Goal: Register for event/course

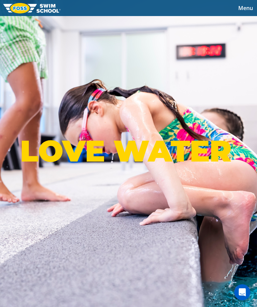
click at [244, 11] on span "Menu" at bounding box center [245, 7] width 15 height 7
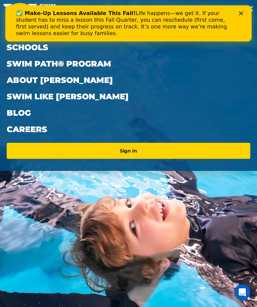
click at [241, 14] on icon "Close" at bounding box center [241, 13] width 4 height 4
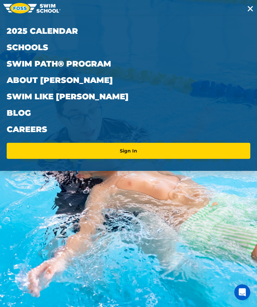
click at [58, 27] on link "2025 Calendar" at bounding box center [128, 31] width 243 height 16
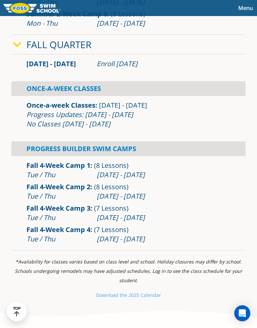
scroll to position [571, 0]
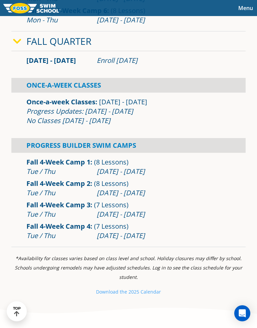
click at [249, 4] on button "Menu" at bounding box center [245, 8] width 23 height 10
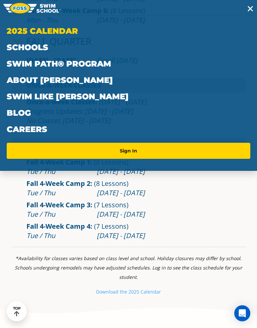
click at [91, 66] on link "Swim Path® Program" at bounding box center [128, 64] width 243 height 16
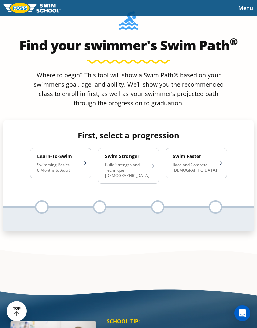
scroll to position [406, 0]
click at [44, 162] on p "Swimming Basics 6 Months to Adult" at bounding box center [57, 167] width 40 height 11
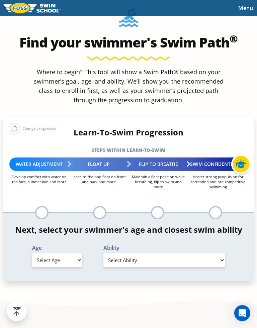
scroll to position [435, 0]
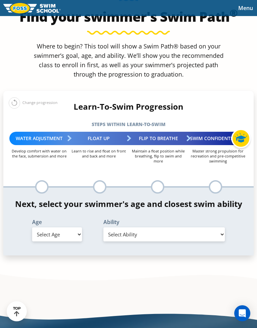
click at [48, 227] on select "Select Age 6 months - 1 year 1 year 2 years 3 years 4 years 5 years 6 years 7 y…" at bounding box center [57, 234] width 50 height 14
select select "1-year"
click at [187, 227] on select "Select Ability First in-water experience Comfortable with water poured over the…" at bounding box center [163, 234] width 121 height 14
select select "1-year-comfortable-with-water-poured-over-their-head-but-not-eyes-and-ears"
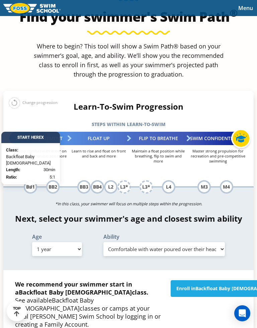
click at [166, 242] on select "Select Ability First in-water experience Comfortable with water poured over the…" at bounding box center [163, 249] width 121 height 14
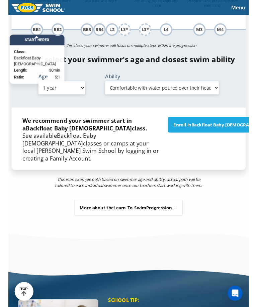
scroll to position [569, 2]
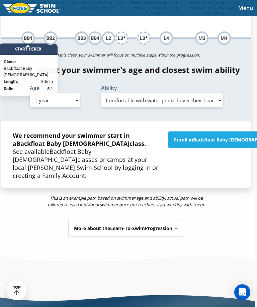
click at [213, 136] on span "Backfloat Baby 1" at bounding box center [237, 139] width 89 height 6
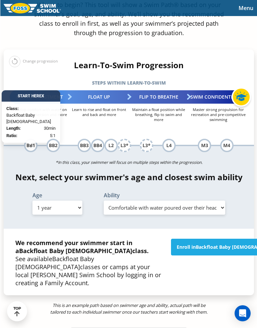
scroll to position [490, 1]
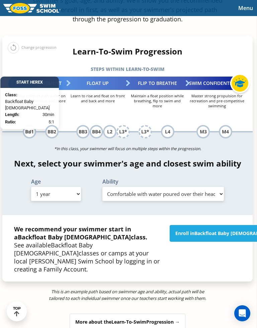
click at [203, 225] on link "Enroll in Backfloat Baby 1" at bounding box center [230, 233] width 120 height 17
